Goal: Check status

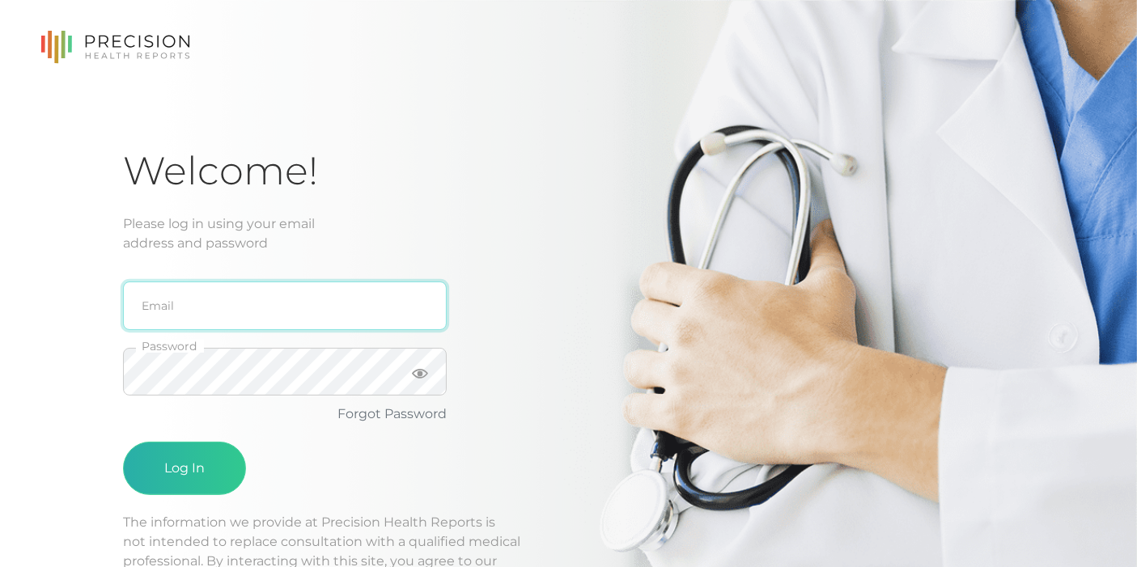
type input "[EMAIL_ADDRESS][DOMAIN_NAME]"
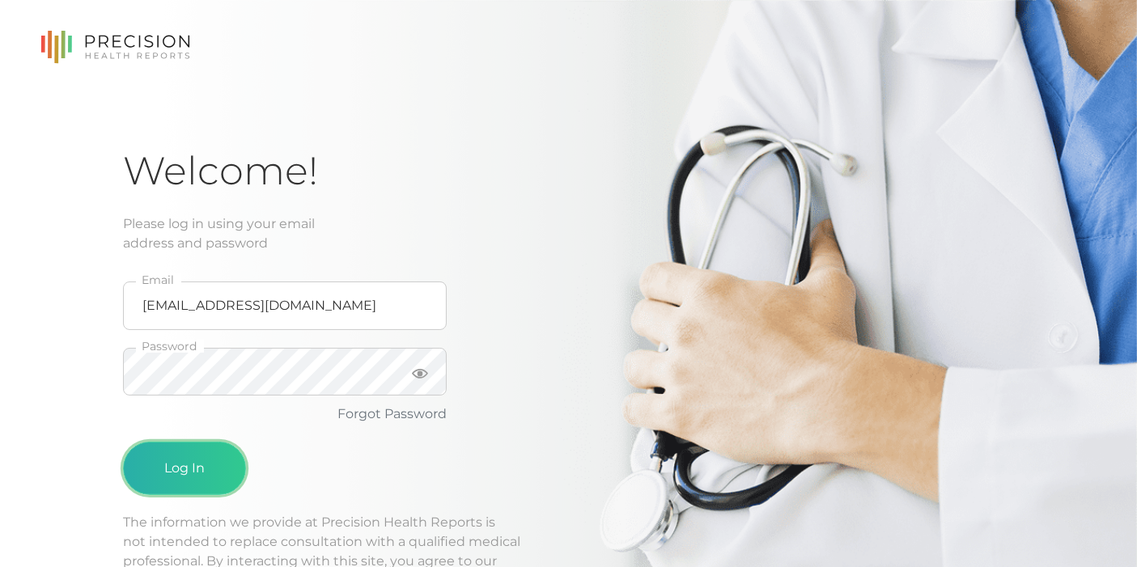
click at [184, 468] on button "Log In" at bounding box center [184, 468] width 123 height 53
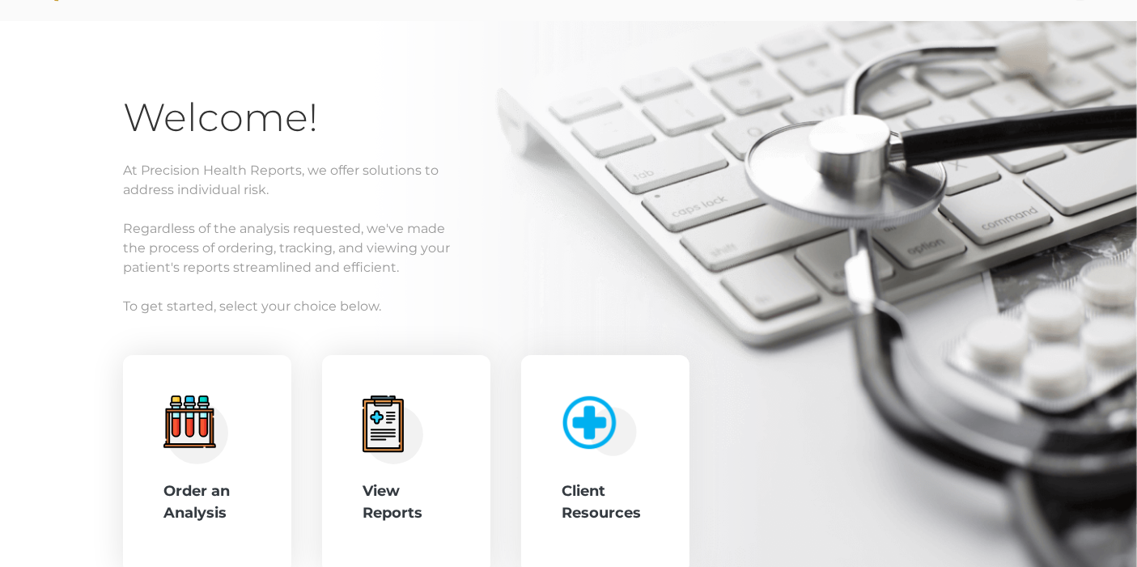
scroll to position [177, 0]
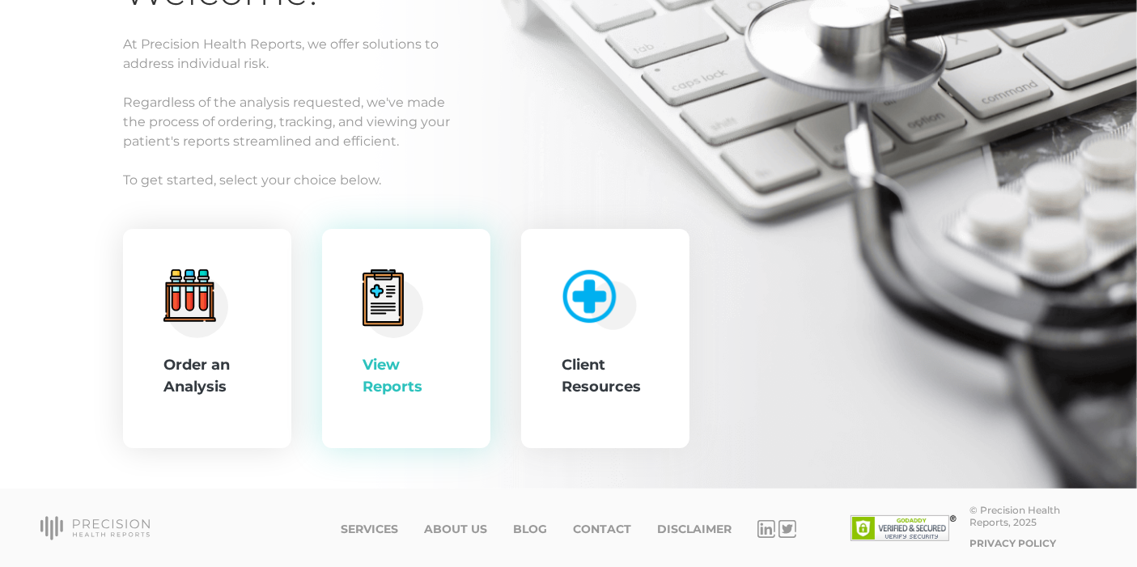
click at [372, 301] on icon at bounding box center [393, 304] width 61 height 69
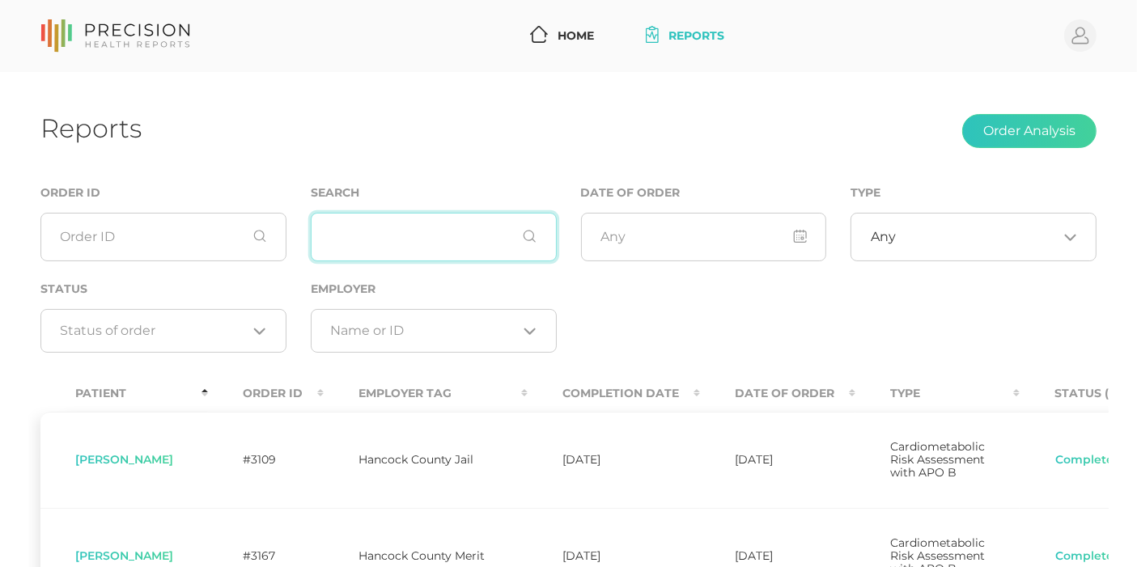
click at [381, 234] on input "text" at bounding box center [434, 237] width 246 height 49
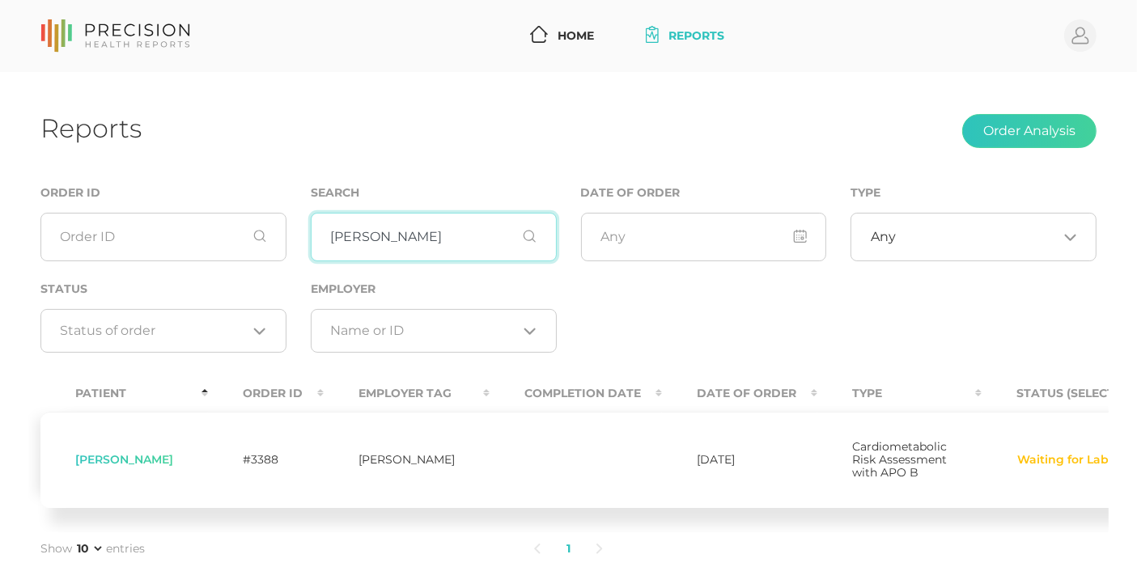
type input "[PERSON_NAME]"
click at [1093, 469] on button "Waiting for Lab Result" at bounding box center [1084, 460] width 134 height 16
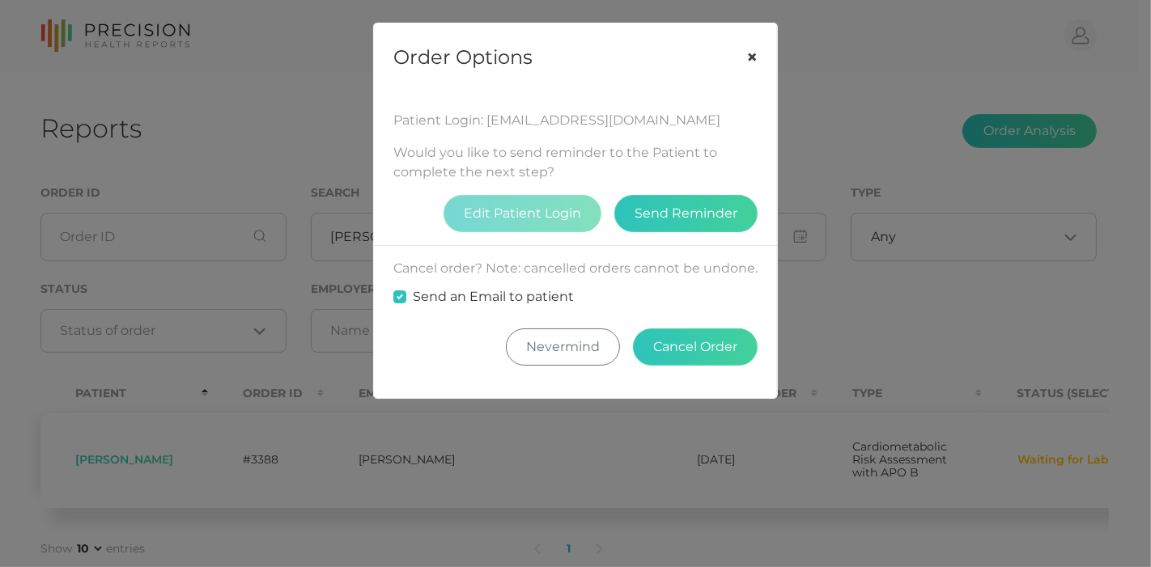
click at [752, 52] on button "×" at bounding box center [752, 57] width 50 height 68
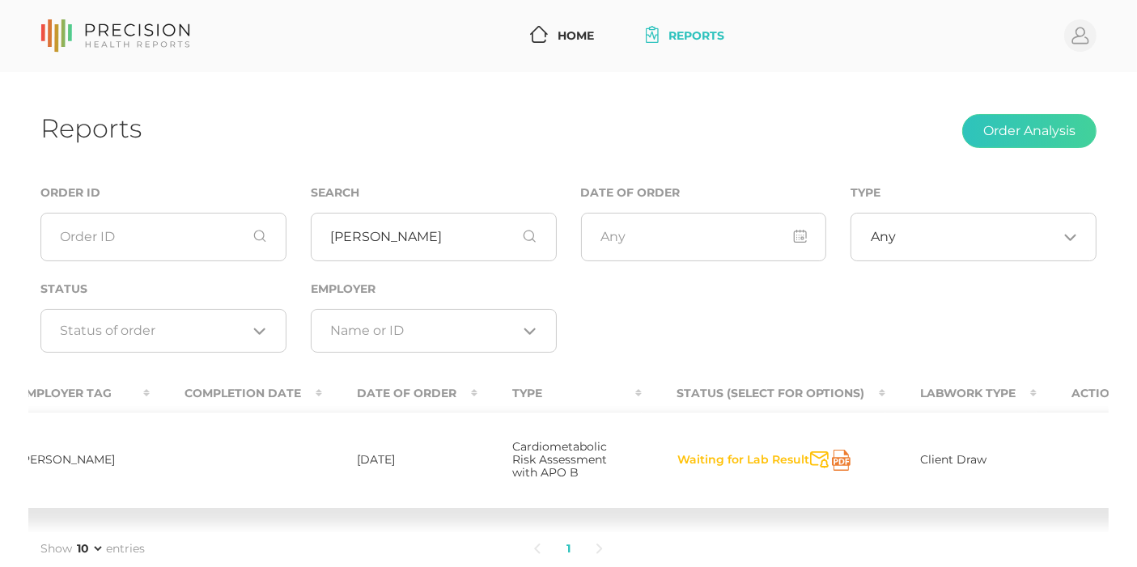
scroll to position [0, 346]
